Goal: Task Accomplishment & Management: Manage account settings

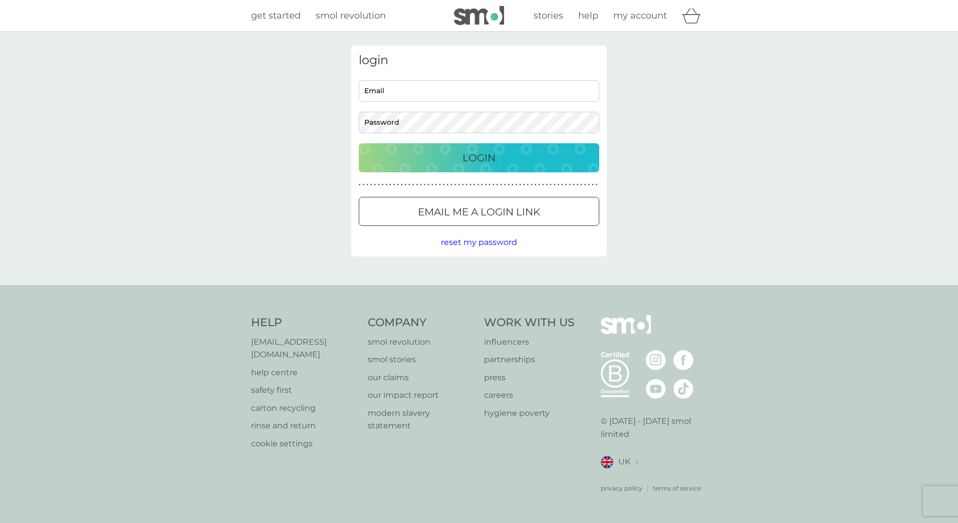
click at [378, 86] on input "Email" at bounding box center [479, 91] width 240 height 22
type input "[PERSON_NAME][EMAIL_ADDRESS][PERSON_NAME][DOMAIN_NAME]"
click at [489, 159] on p "Login" at bounding box center [478, 158] width 33 height 16
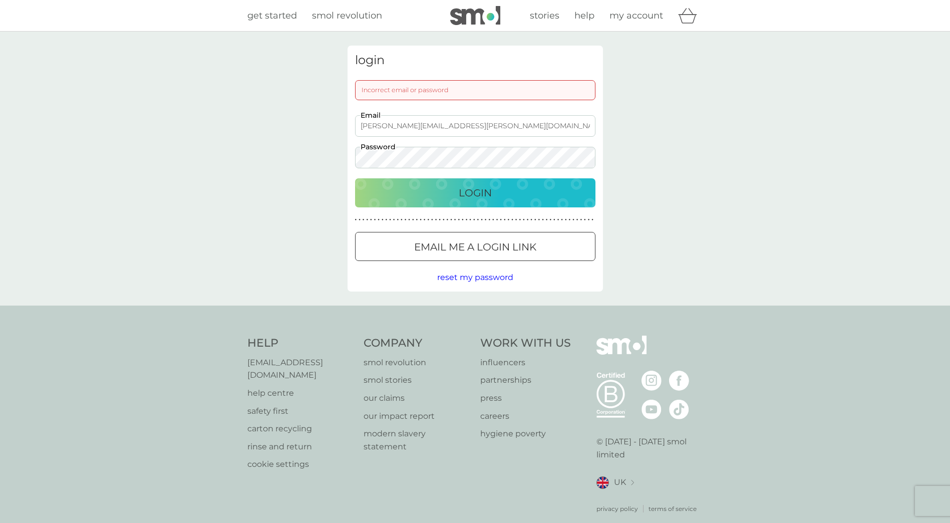
click at [313, 160] on div "login Incorrect email or password kerri.boorman@ts-p.co.uk Email Password Login…" at bounding box center [475, 169] width 950 height 274
click at [408, 190] on div "Login" at bounding box center [475, 193] width 220 height 16
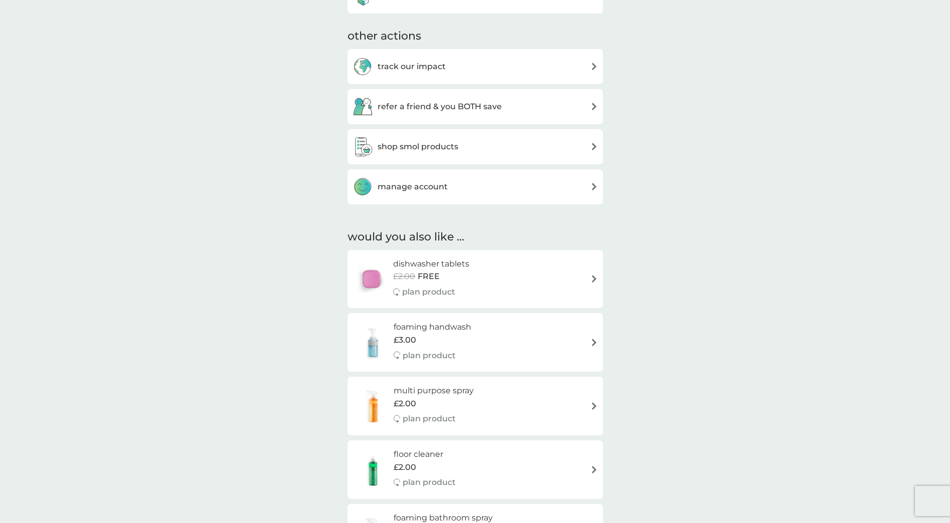
scroll to position [551, 0]
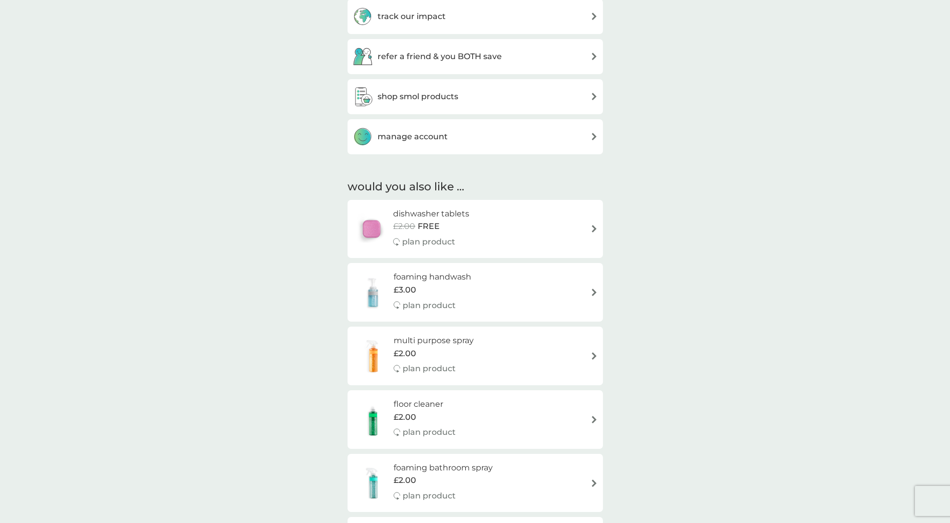
click at [592, 137] on img at bounding box center [595, 137] width 8 height 8
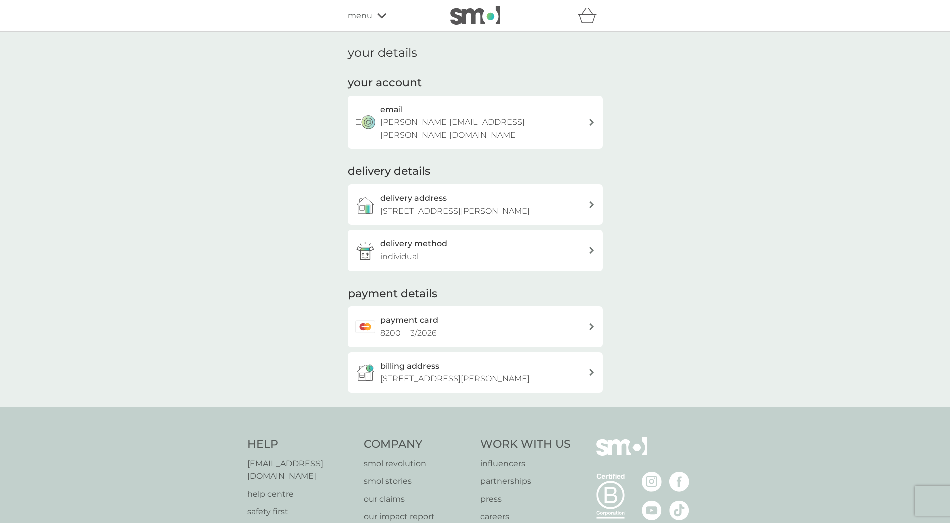
click at [380, 14] on icon at bounding box center [381, 16] width 9 height 6
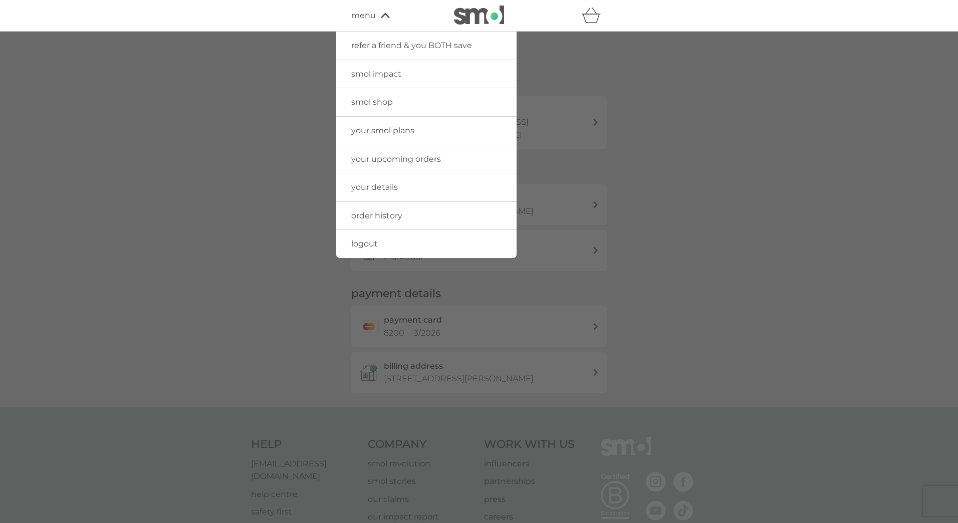
click at [374, 161] on span "your upcoming orders" at bounding box center [396, 159] width 90 height 10
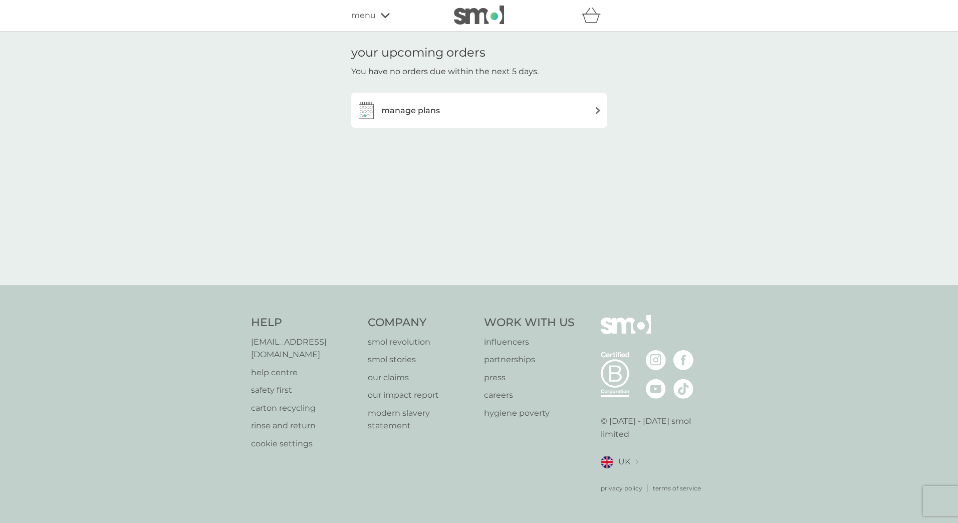
click at [596, 111] on img at bounding box center [598, 111] width 8 height 8
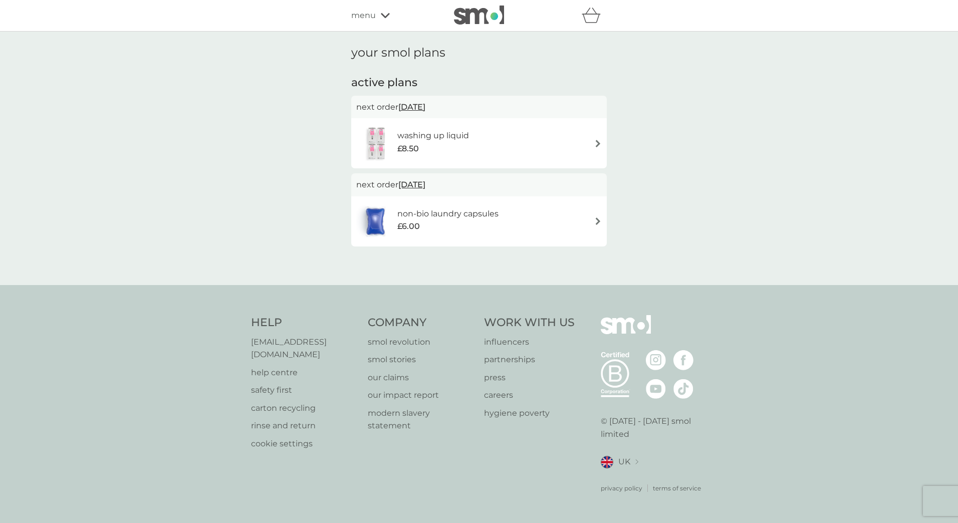
click at [420, 210] on h6 "non-bio laundry capsules" at bounding box center [447, 213] width 101 height 13
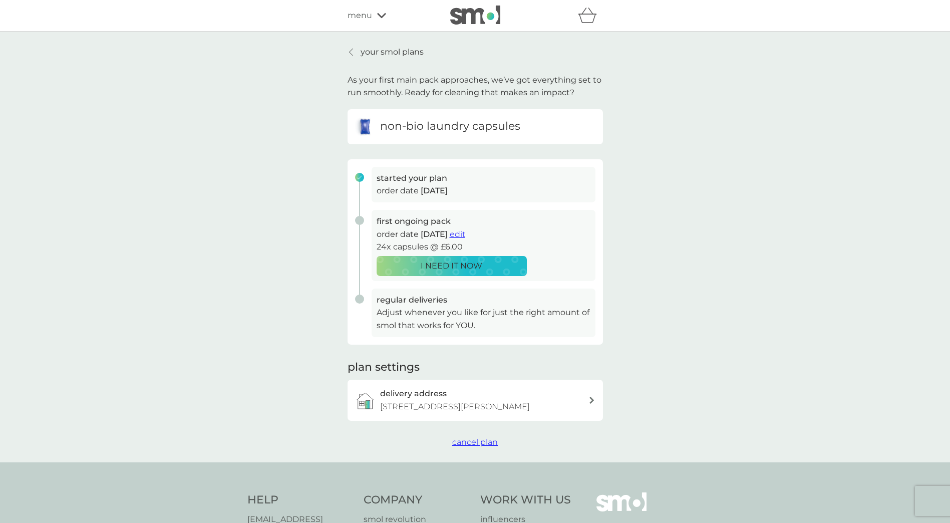
scroll to position [50, 0]
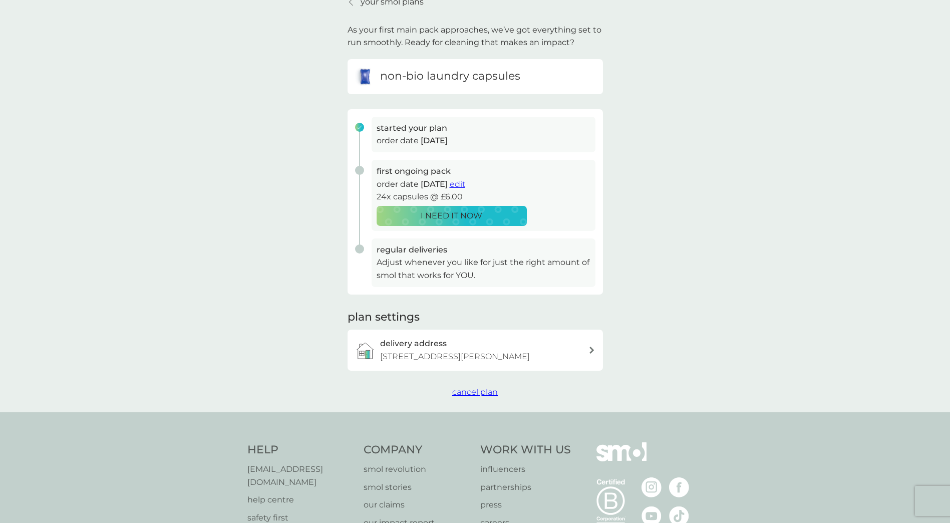
click at [486, 392] on span "cancel plan" at bounding box center [475, 392] width 46 height 10
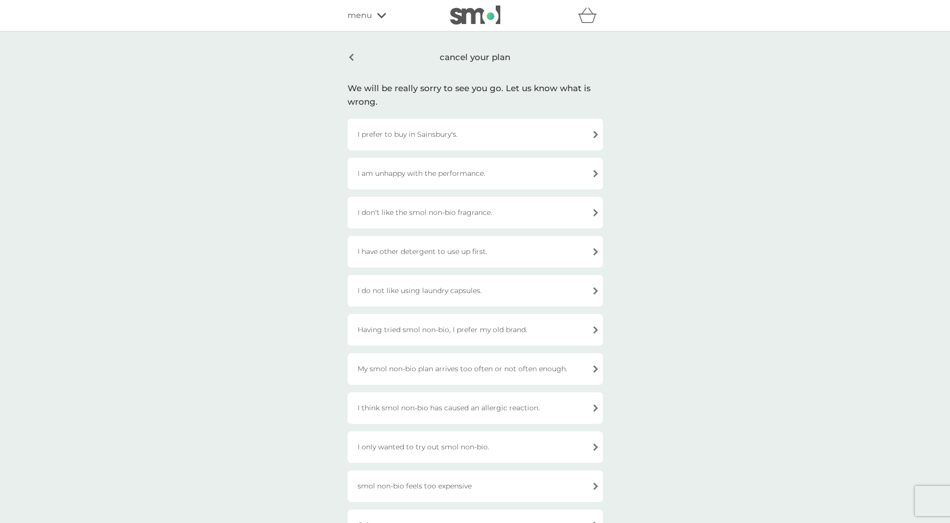
scroll to position [50, 0]
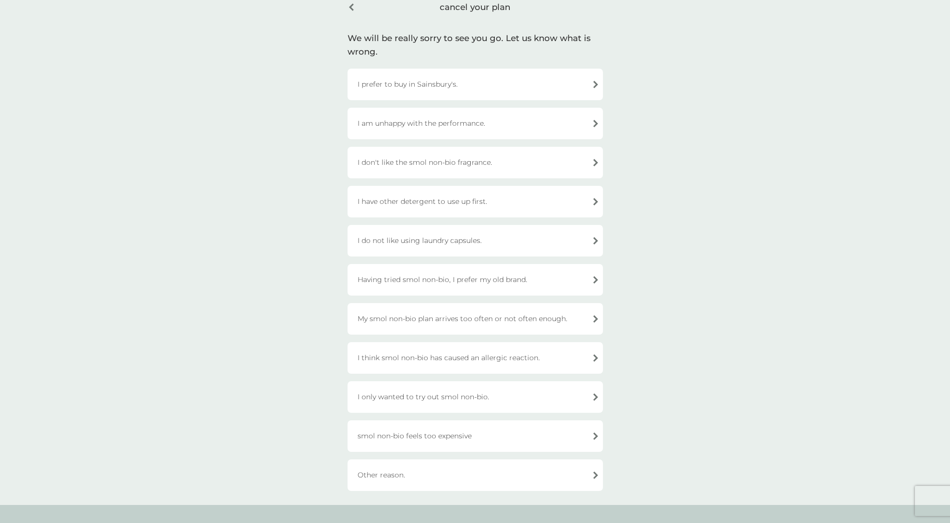
click at [558, 477] on div "Other reason." at bounding box center [476, 475] width 256 height 32
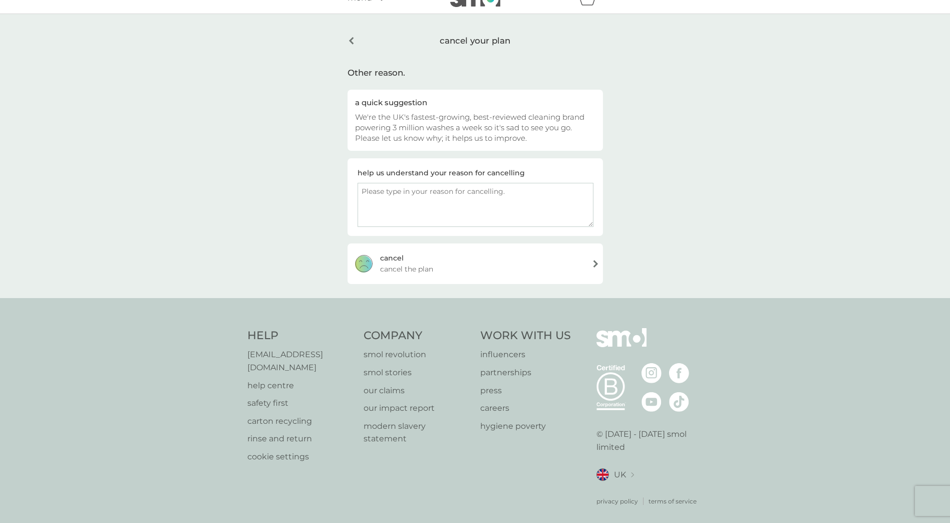
click at [380, 193] on textarea at bounding box center [476, 205] width 236 height 44
type textarea "Have another account for our household so ordering everything together now."
click at [460, 262] on div "cancel cancel the plan" at bounding box center [476, 263] width 256 height 40
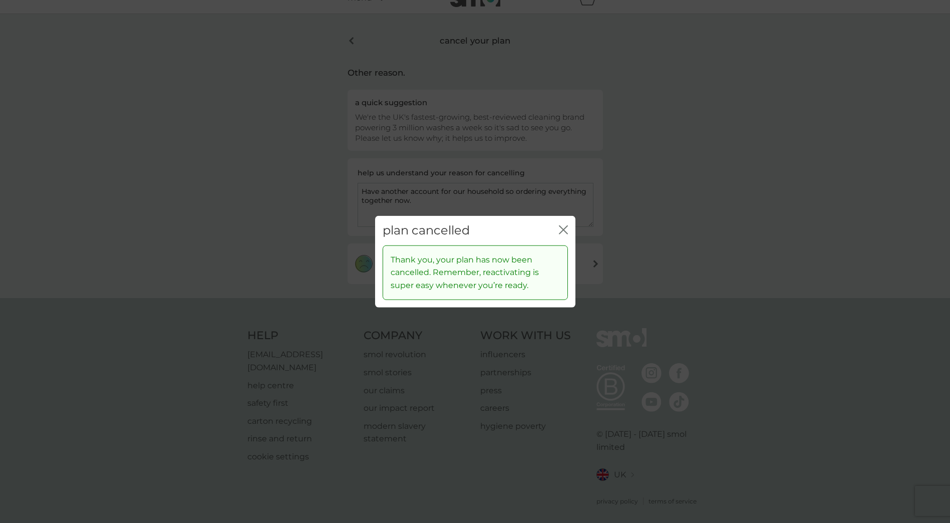
click at [562, 226] on icon "close" at bounding box center [563, 229] width 9 height 9
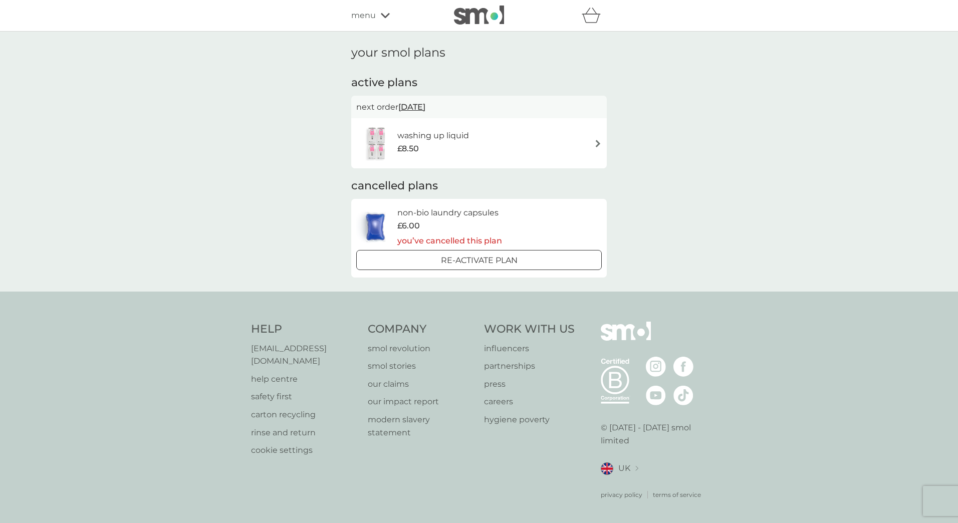
click at [453, 150] on div "£8.50" at bounding box center [433, 148] width 72 height 13
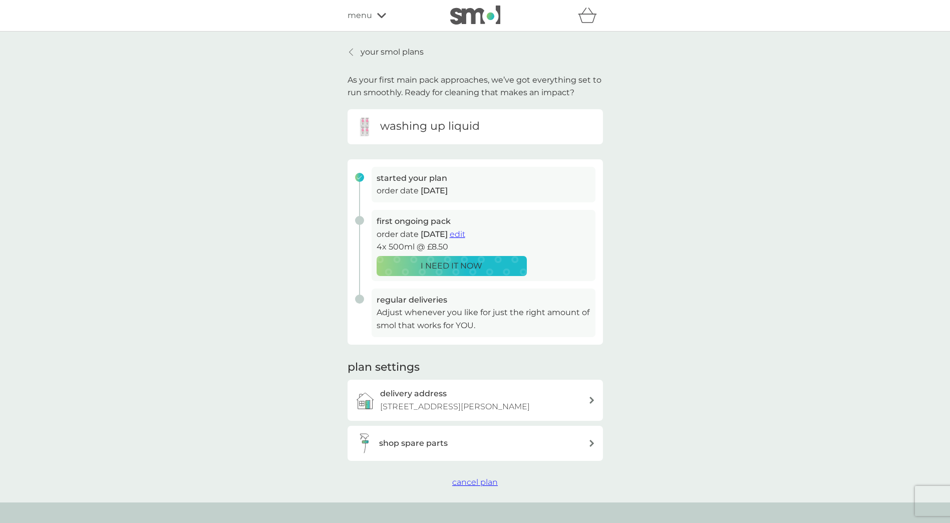
click at [477, 483] on span "cancel plan" at bounding box center [475, 482] width 46 height 10
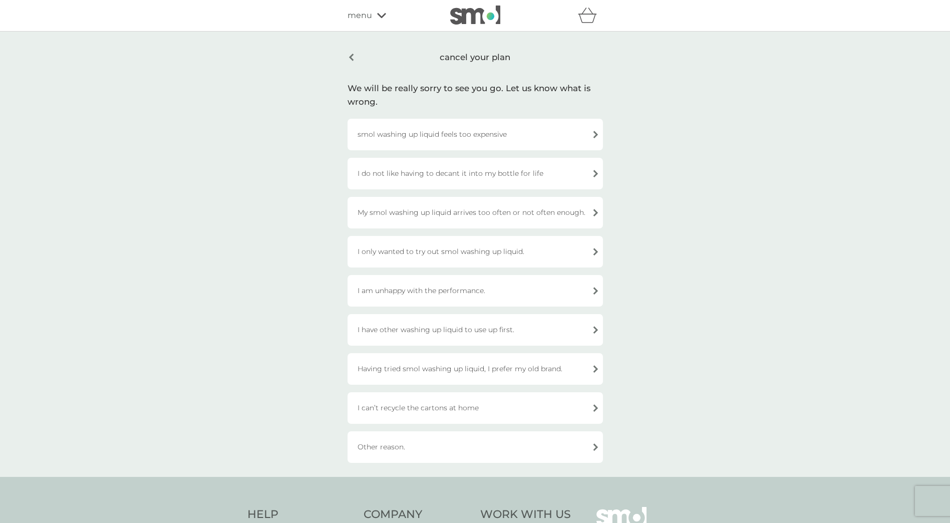
click at [593, 253] on div "I only wanted to try out smol washing up liquid." at bounding box center [476, 252] width 256 height 32
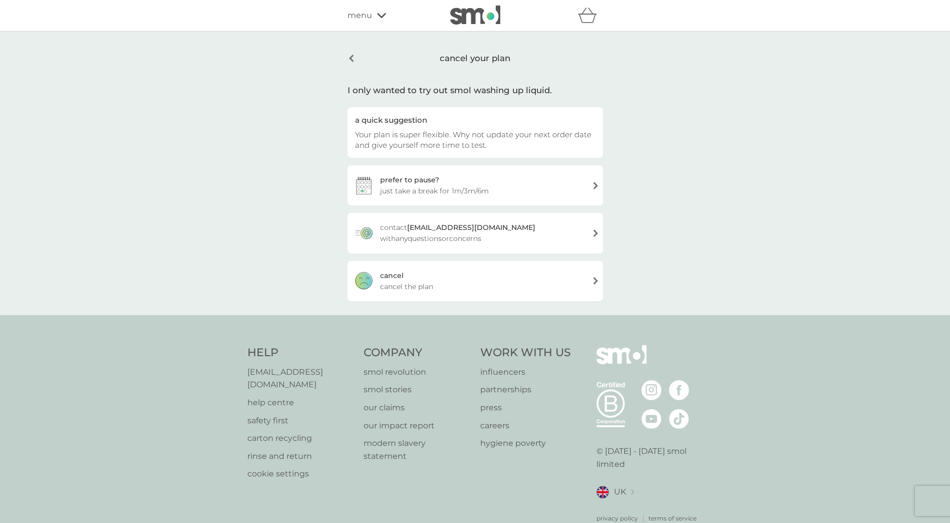
click at [394, 286] on span "cancel the plan" at bounding box center [406, 286] width 53 height 11
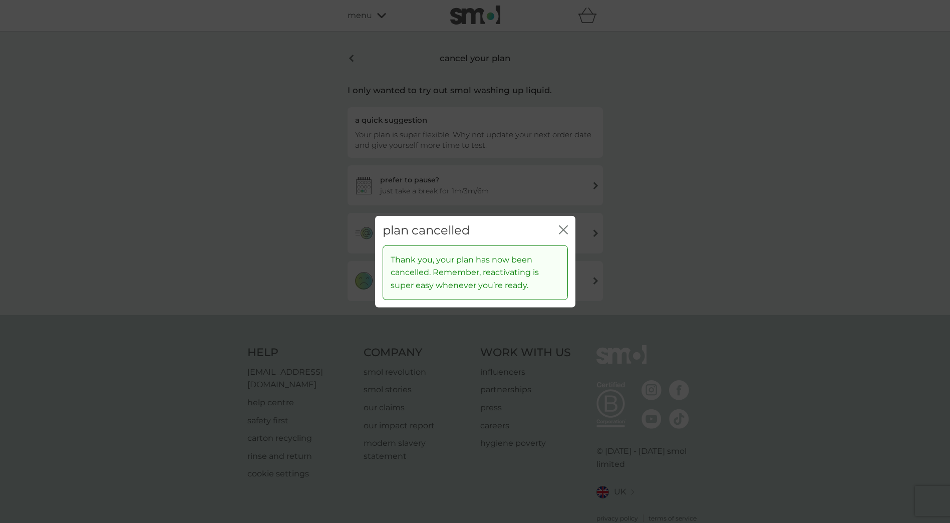
click at [566, 228] on icon "close" at bounding box center [563, 229] width 9 height 9
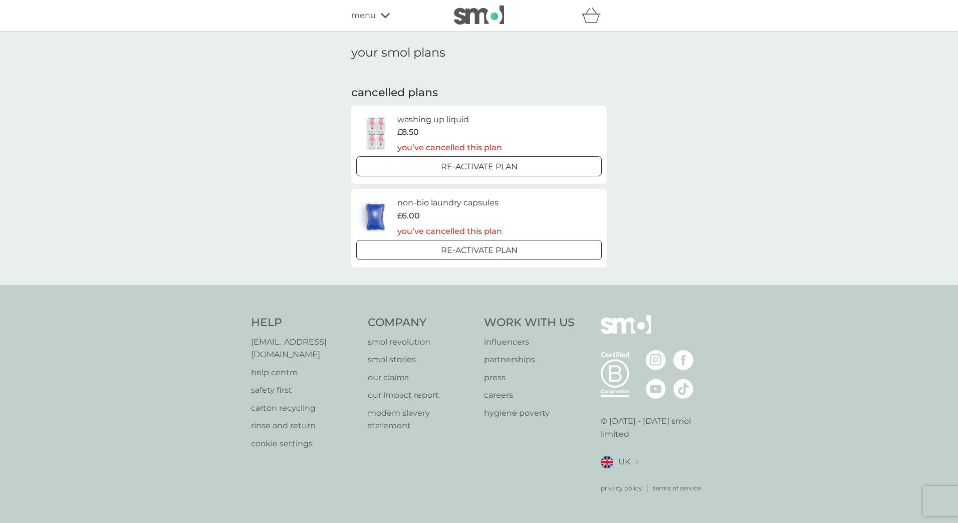
click at [384, 16] on icon at bounding box center [385, 15] width 9 height 5
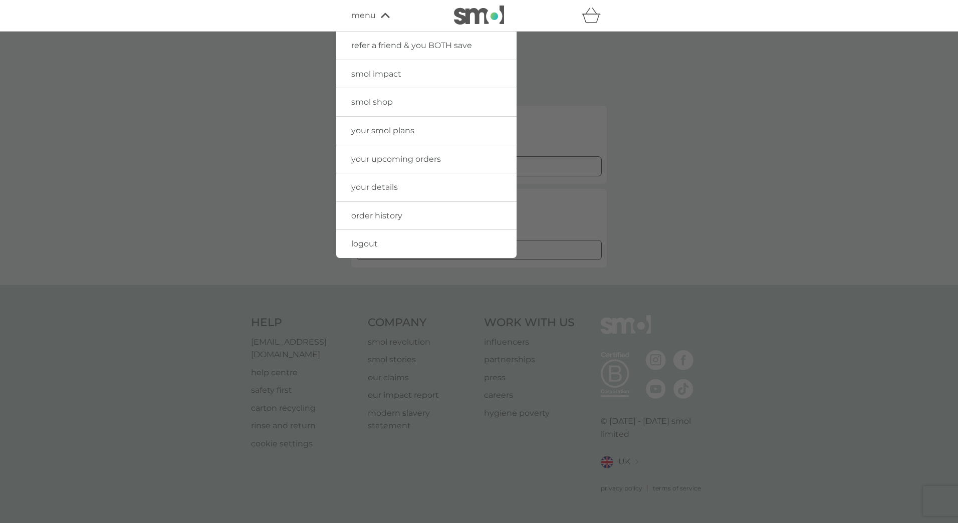
click at [364, 241] on span "logout" at bounding box center [364, 244] width 27 height 10
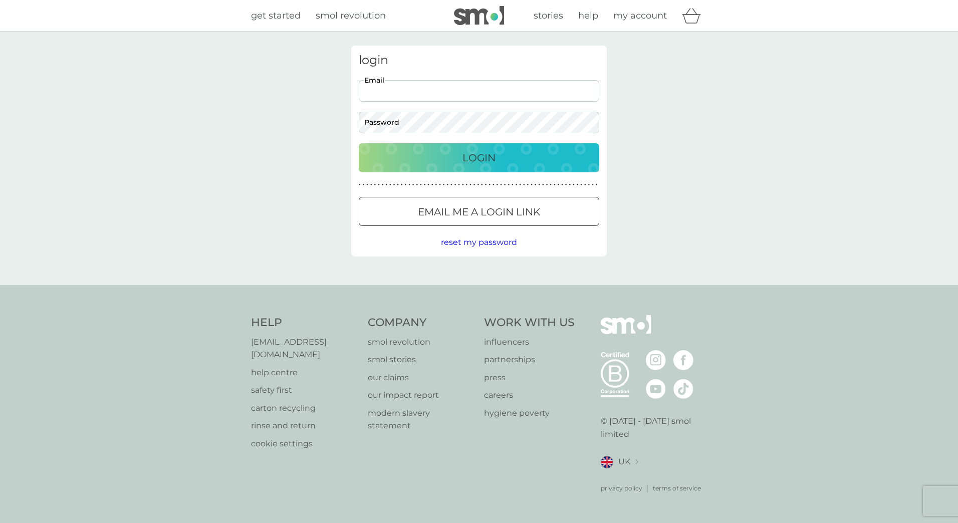
click at [410, 98] on input "Email" at bounding box center [479, 91] width 240 height 22
type input "kerri.boorman@yahoo.co.uk"
click at [359, 143] on button "Login" at bounding box center [479, 157] width 240 height 29
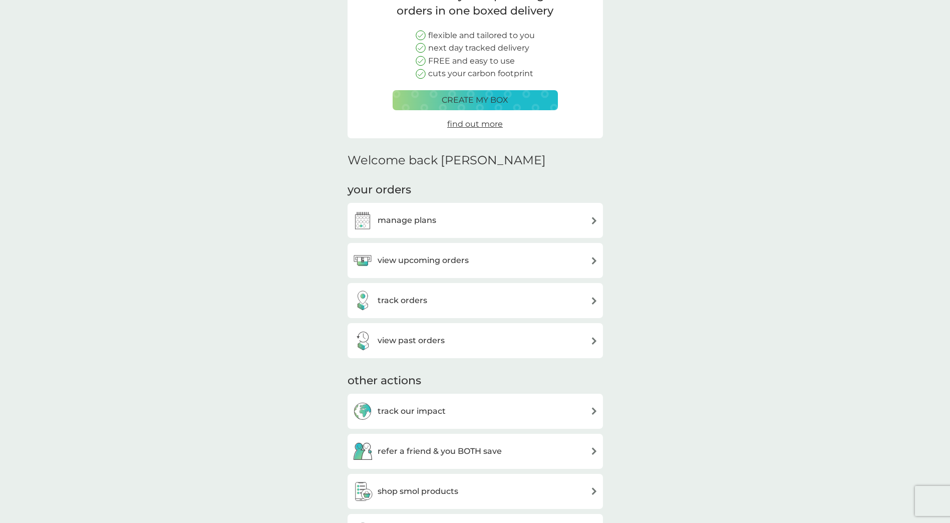
scroll to position [150, 0]
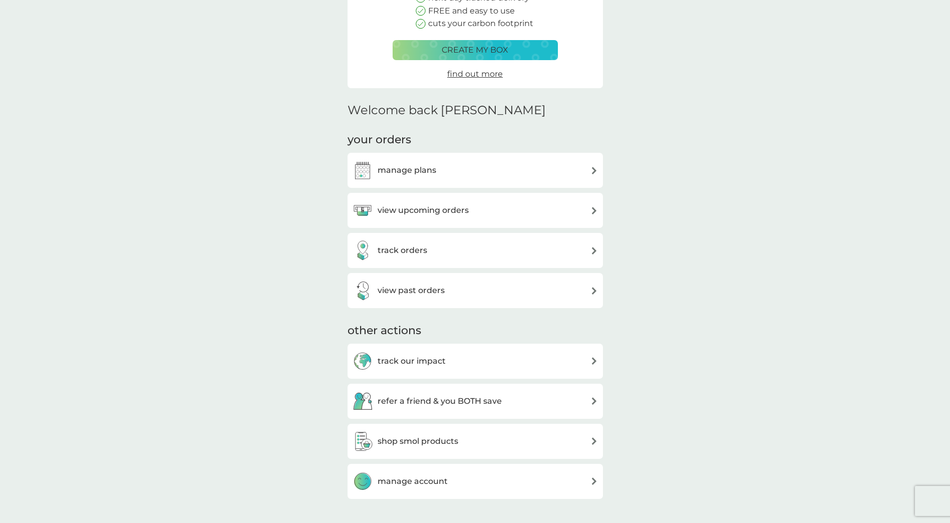
click at [583, 174] on div "manage plans" at bounding box center [475, 170] width 245 height 20
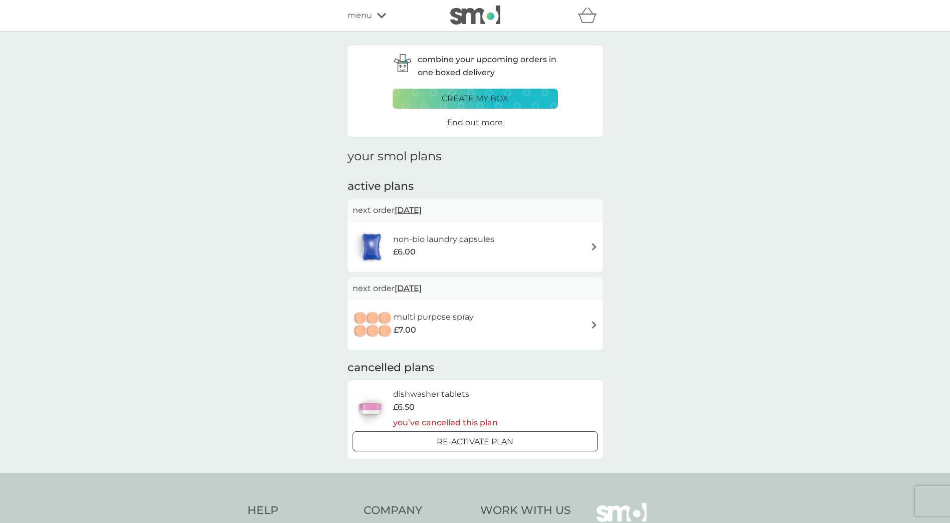
scroll to position [50, 0]
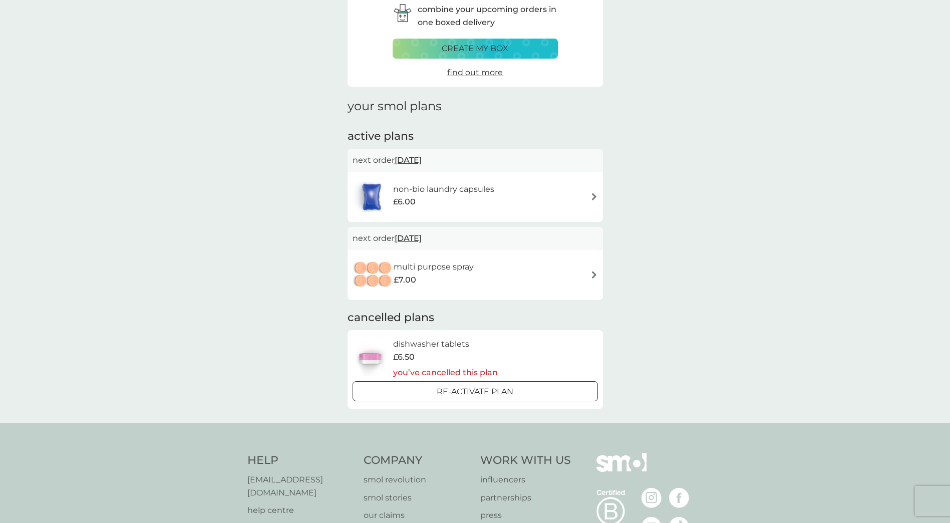
click at [560, 191] on div "non-bio laundry capsules £6.00" at bounding box center [475, 196] width 245 height 35
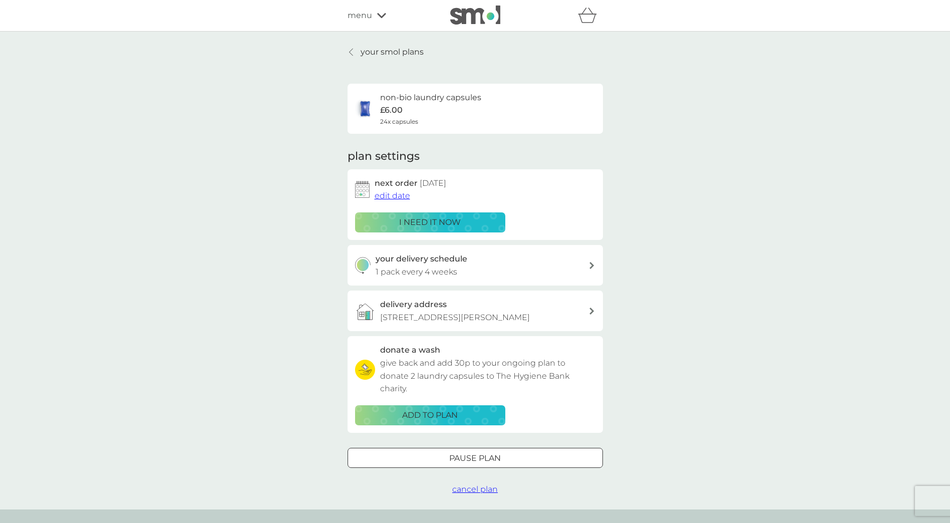
click at [351, 52] on icon at bounding box center [351, 52] width 4 height 8
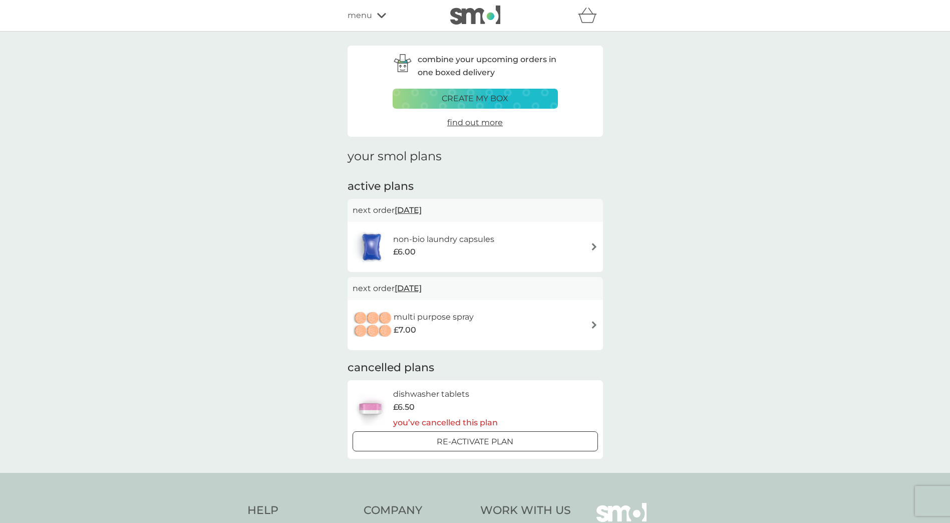
click at [378, 16] on icon at bounding box center [381, 16] width 9 height 6
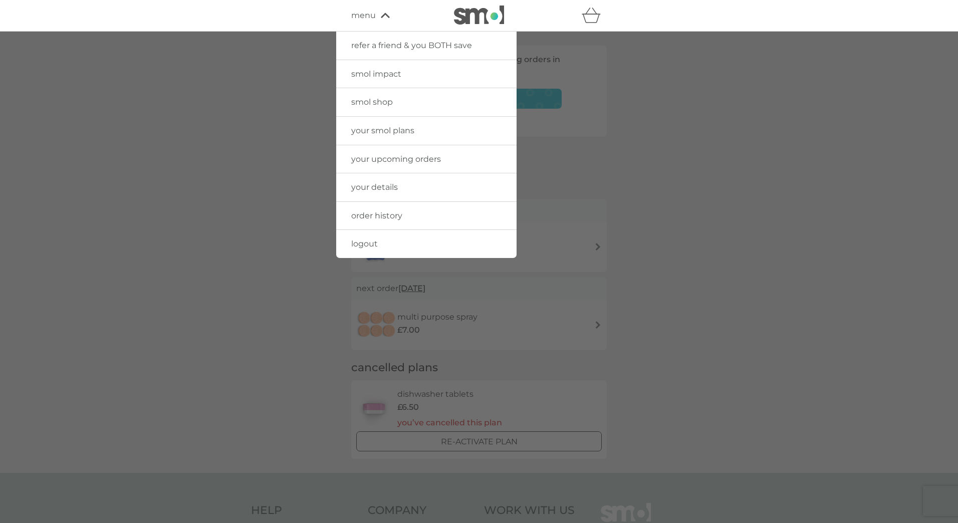
drag, startPoint x: 370, startPoint y: 102, endPoint x: 494, endPoint y: 106, distance: 124.8
click at [370, 102] on span "smol shop" at bounding box center [372, 102] width 42 height 10
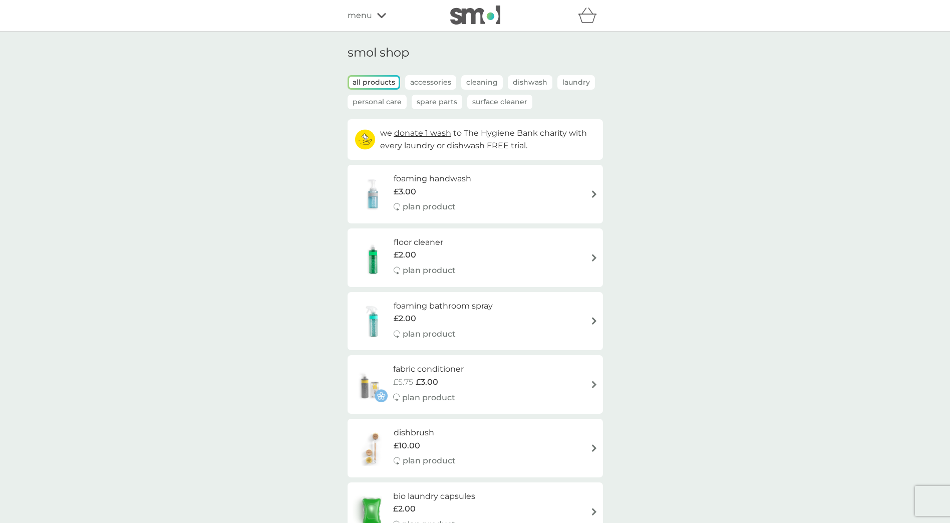
click at [383, 13] on icon at bounding box center [381, 16] width 9 height 6
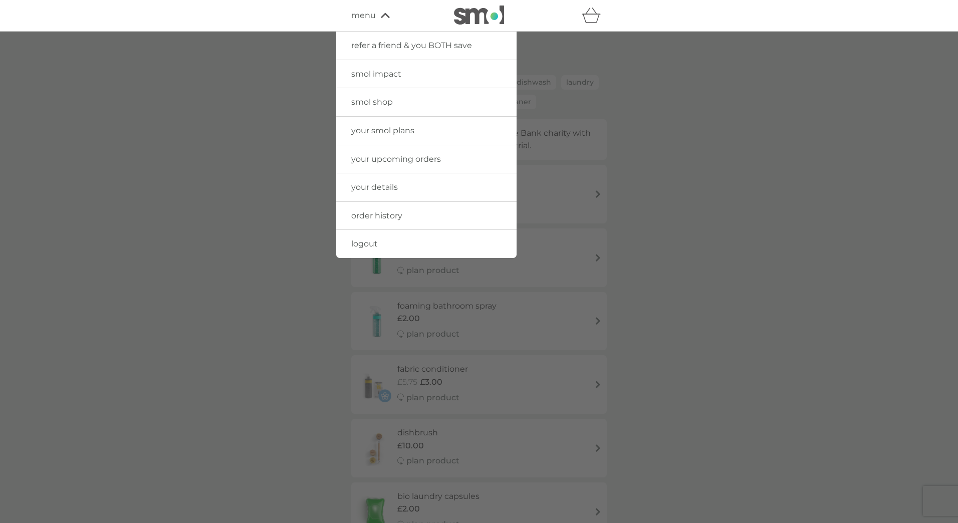
click at [370, 243] on span "logout" at bounding box center [364, 244] width 27 height 10
